Goal: Check status: Check status

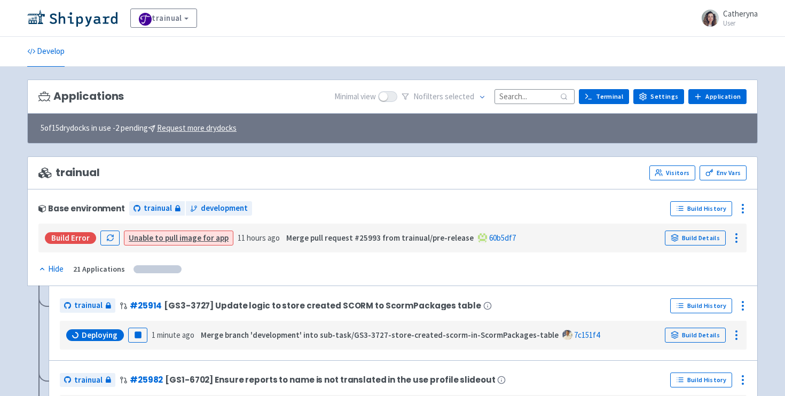
click at [510, 97] on input at bounding box center [535, 96] width 80 height 14
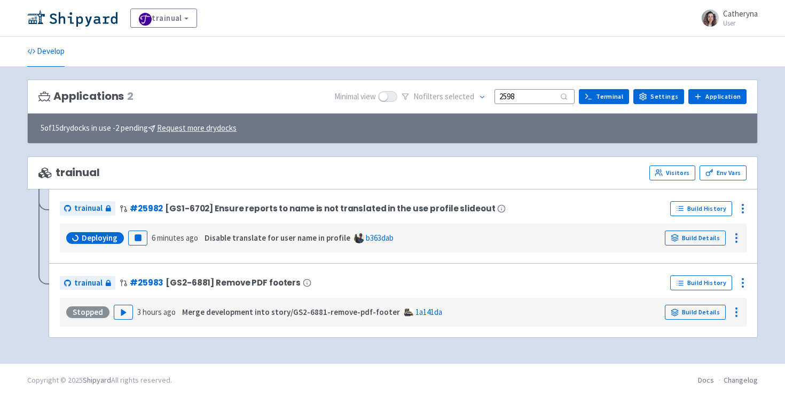
type input "25982"
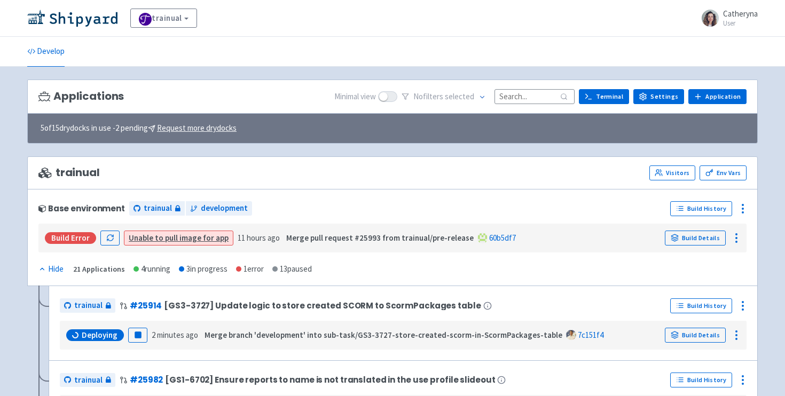
click at [520, 91] on input at bounding box center [535, 96] width 80 height 14
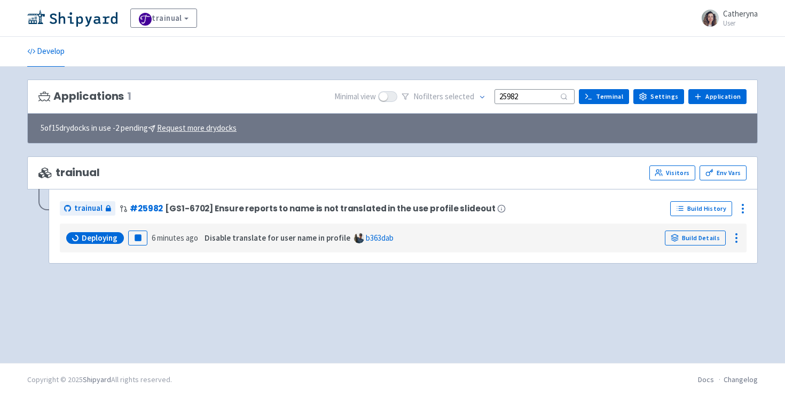
type input "25982"
click at [136, 237] on rect "button" at bounding box center [138, 238] width 6 height 6
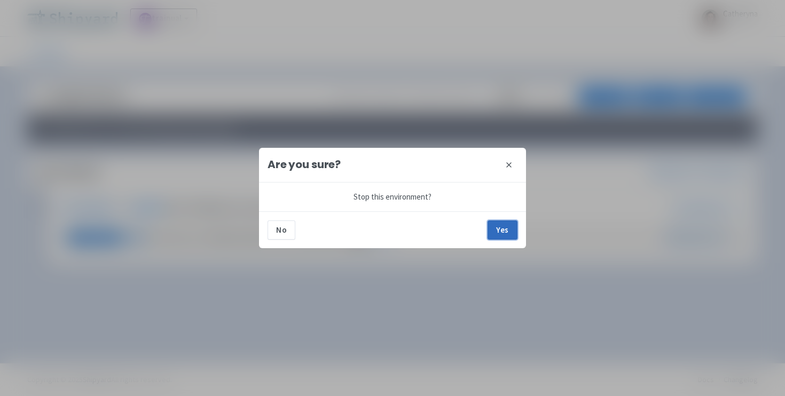
click at [497, 232] on button "Yes" at bounding box center [503, 230] width 30 height 19
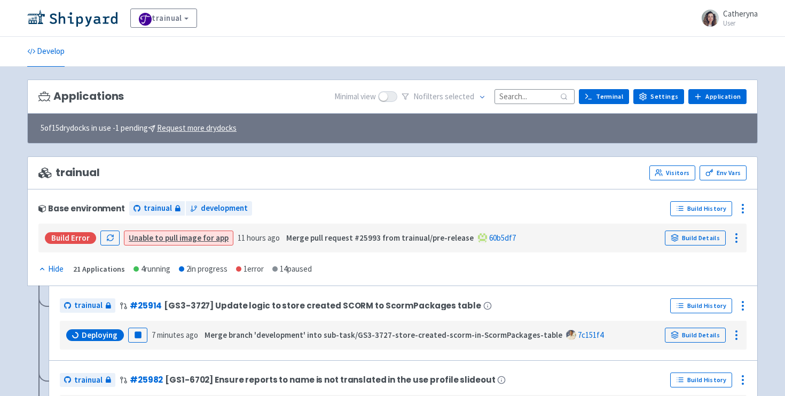
click at [532, 97] on input at bounding box center [535, 96] width 80 height 14
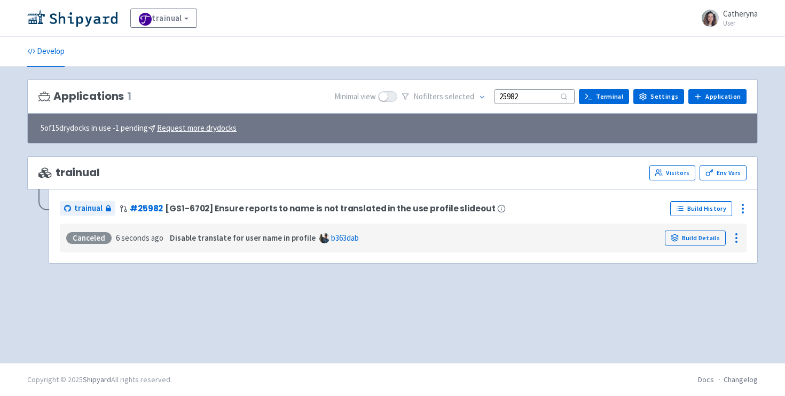
type input "25982"
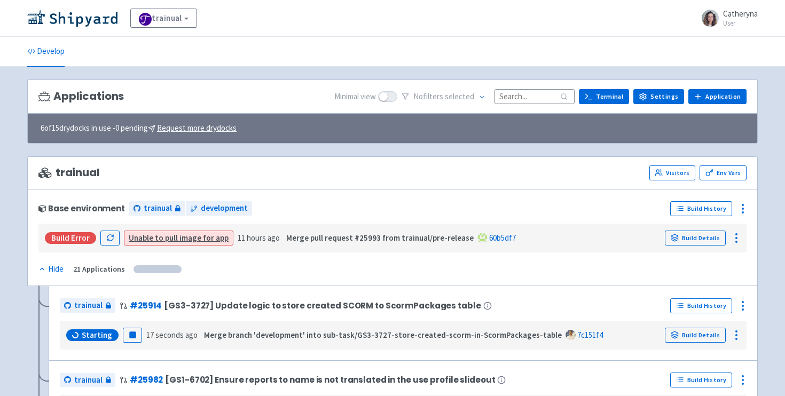
click at [513, 98] on input at bounding box center [535, 96] width 80 height 14
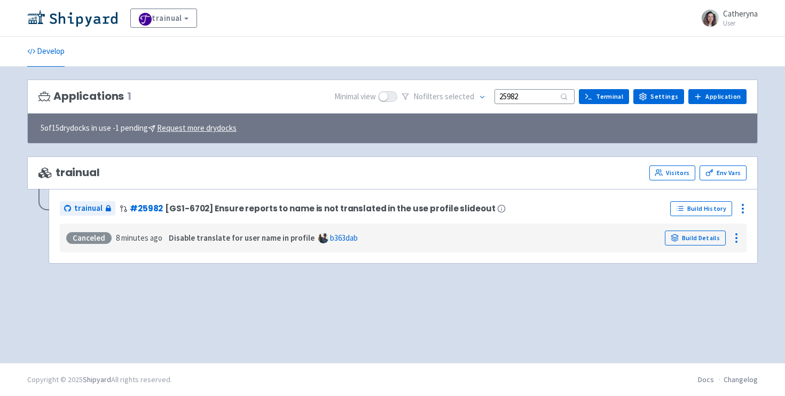
type input "25982"
